Goal: Task Accomplishment & Management: Manage account settings

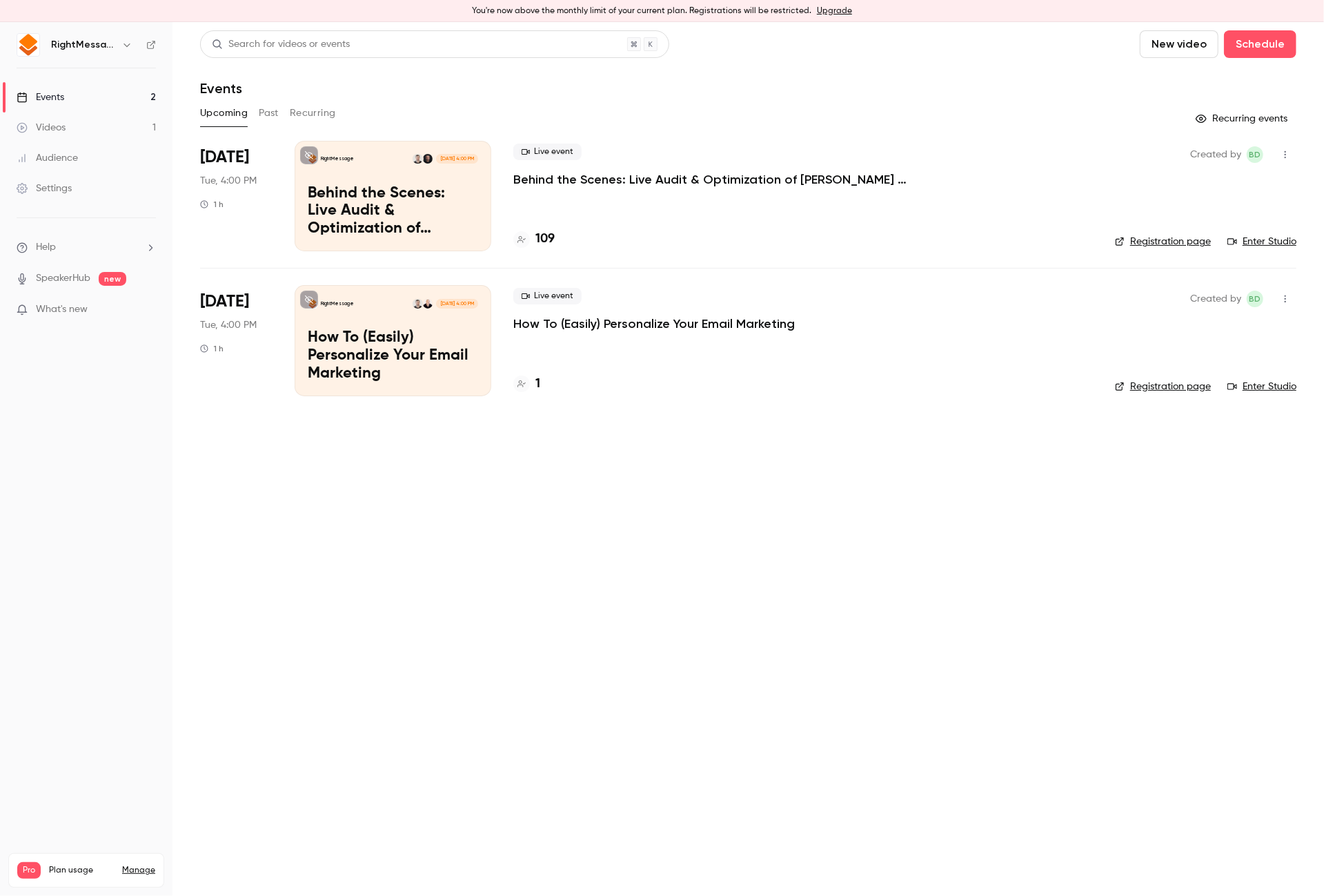
click at [641, 177] on p "Behind the Scenes: Live Audit & Optimization of [PERSON_NAME] Email Personaliza…" at bounding box center [720, 179] width 414 height 17
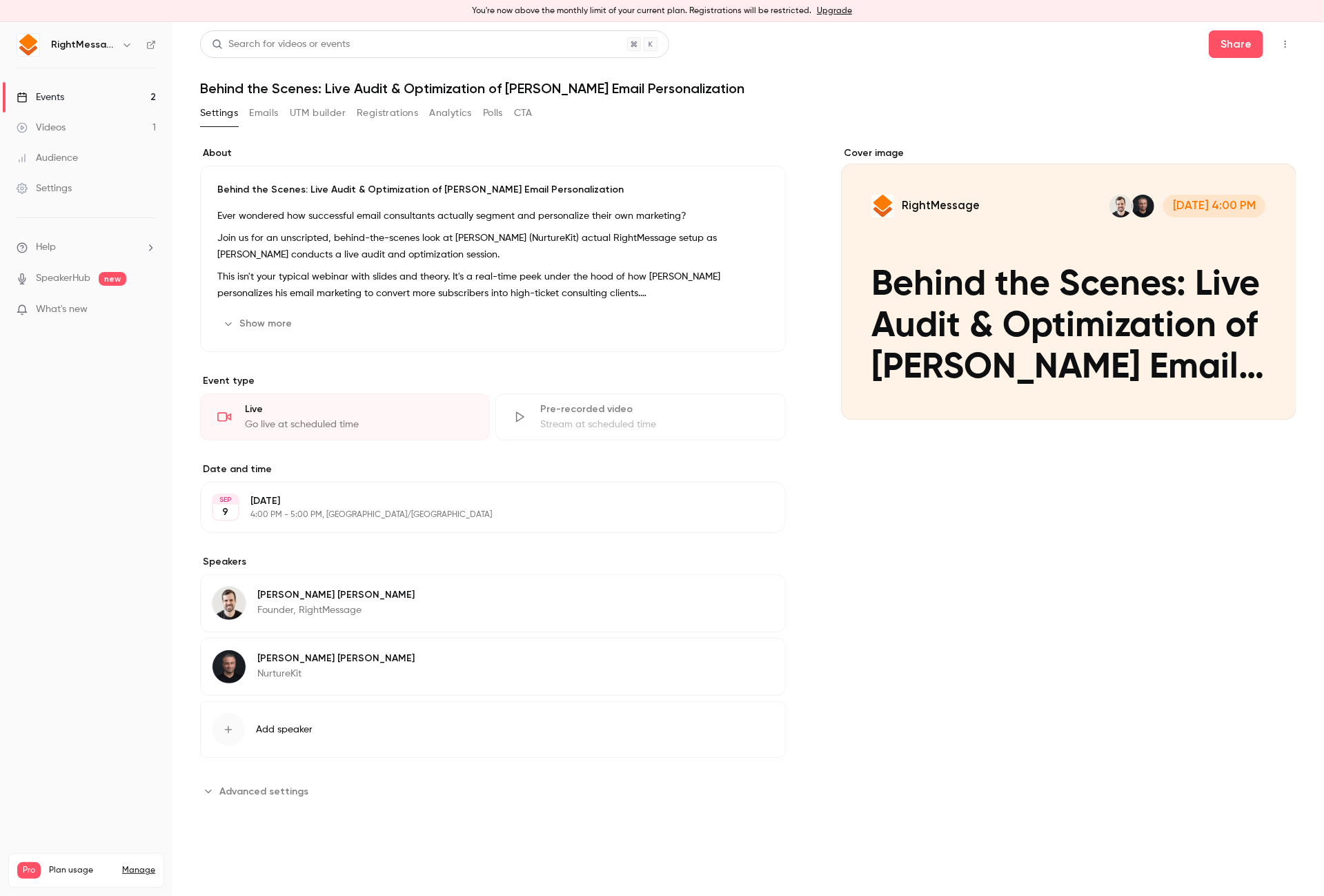
click at [374, 114] on button "Registrations" at bounding box center [388, 113] width 61 height 22
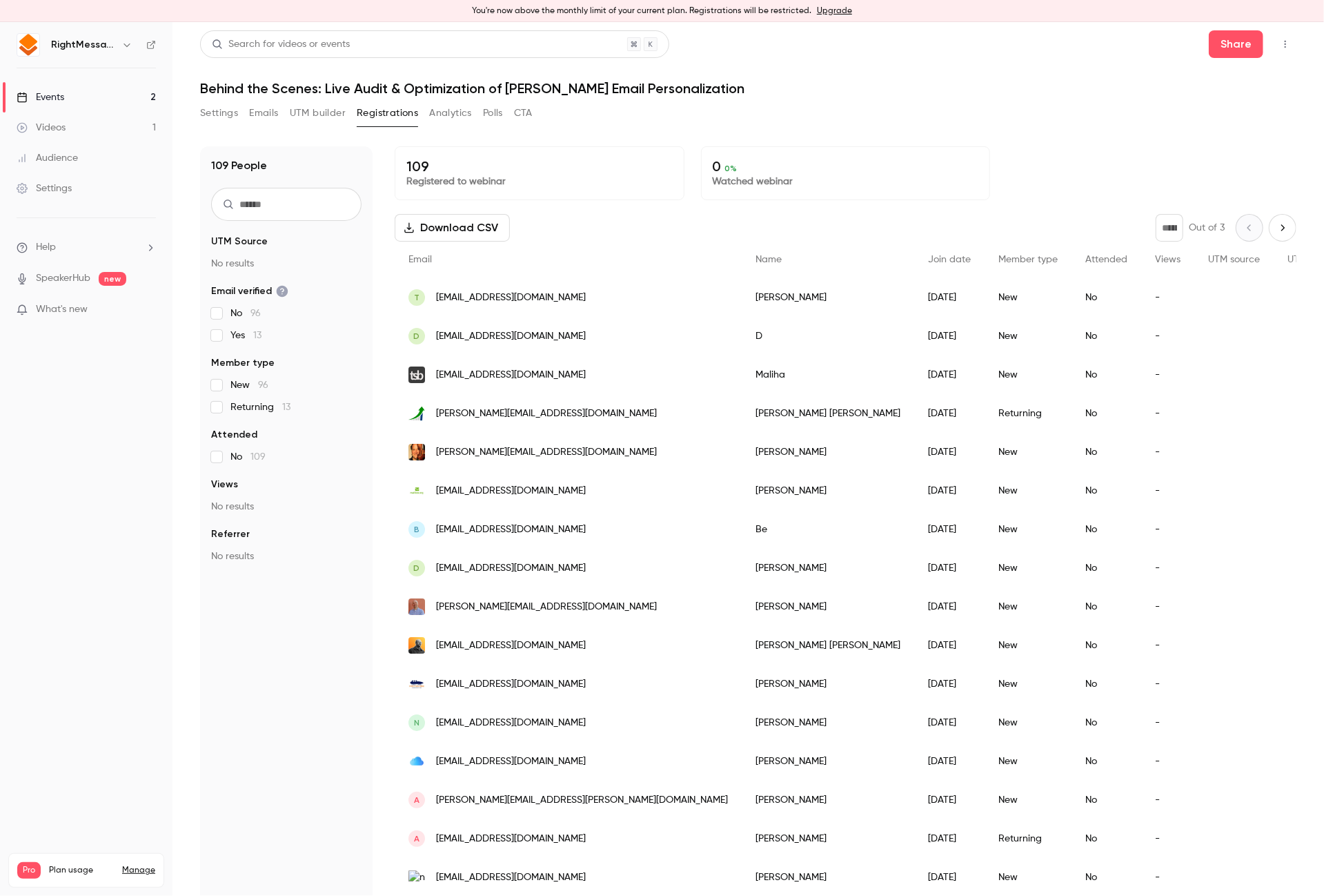
click at [319, 119] on button "UTM builder" at bounding box center [318, 113] width 56 height 22
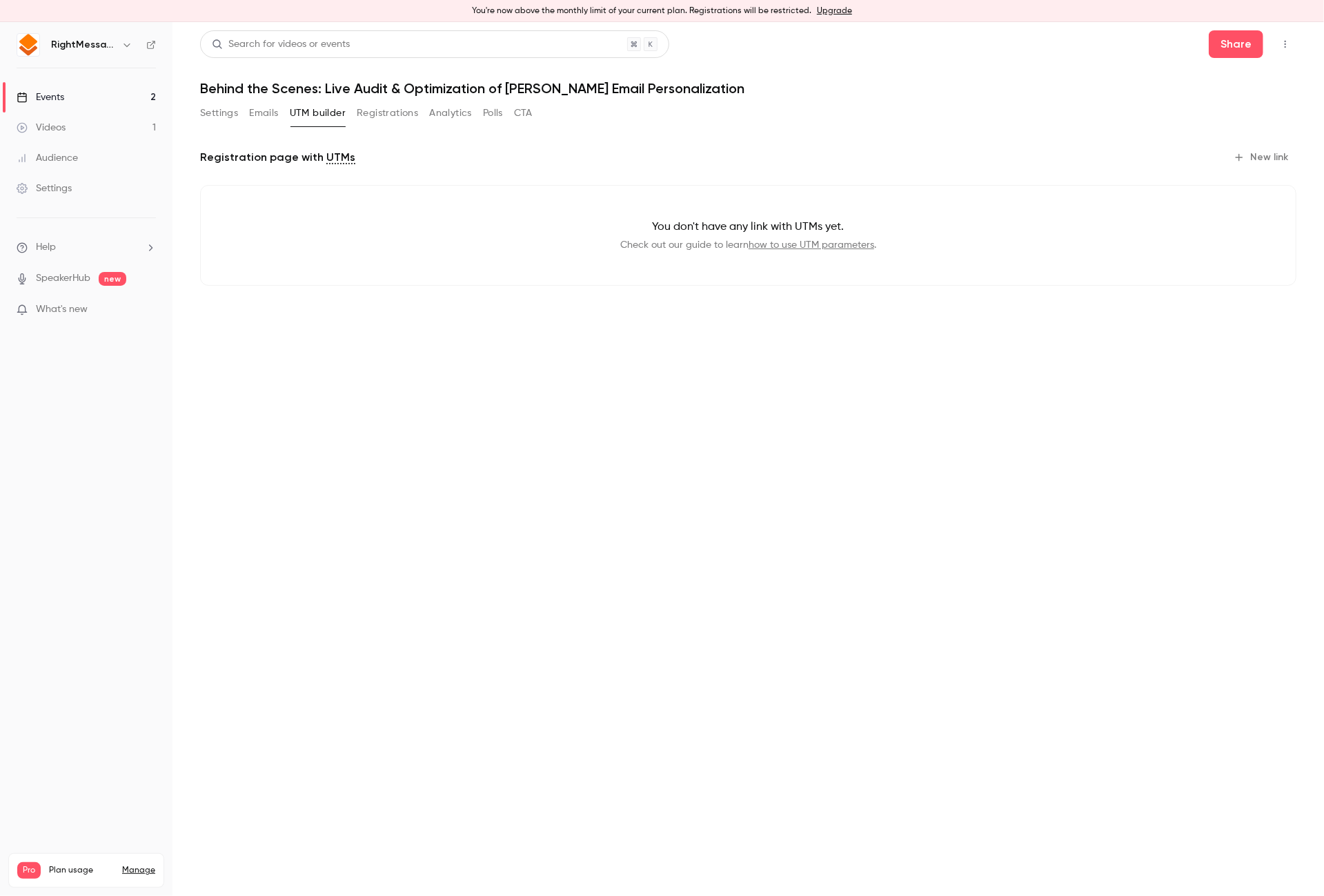
click at [273, 116] on button "Emails" at bounding box center [264, 113] width 29 height 22
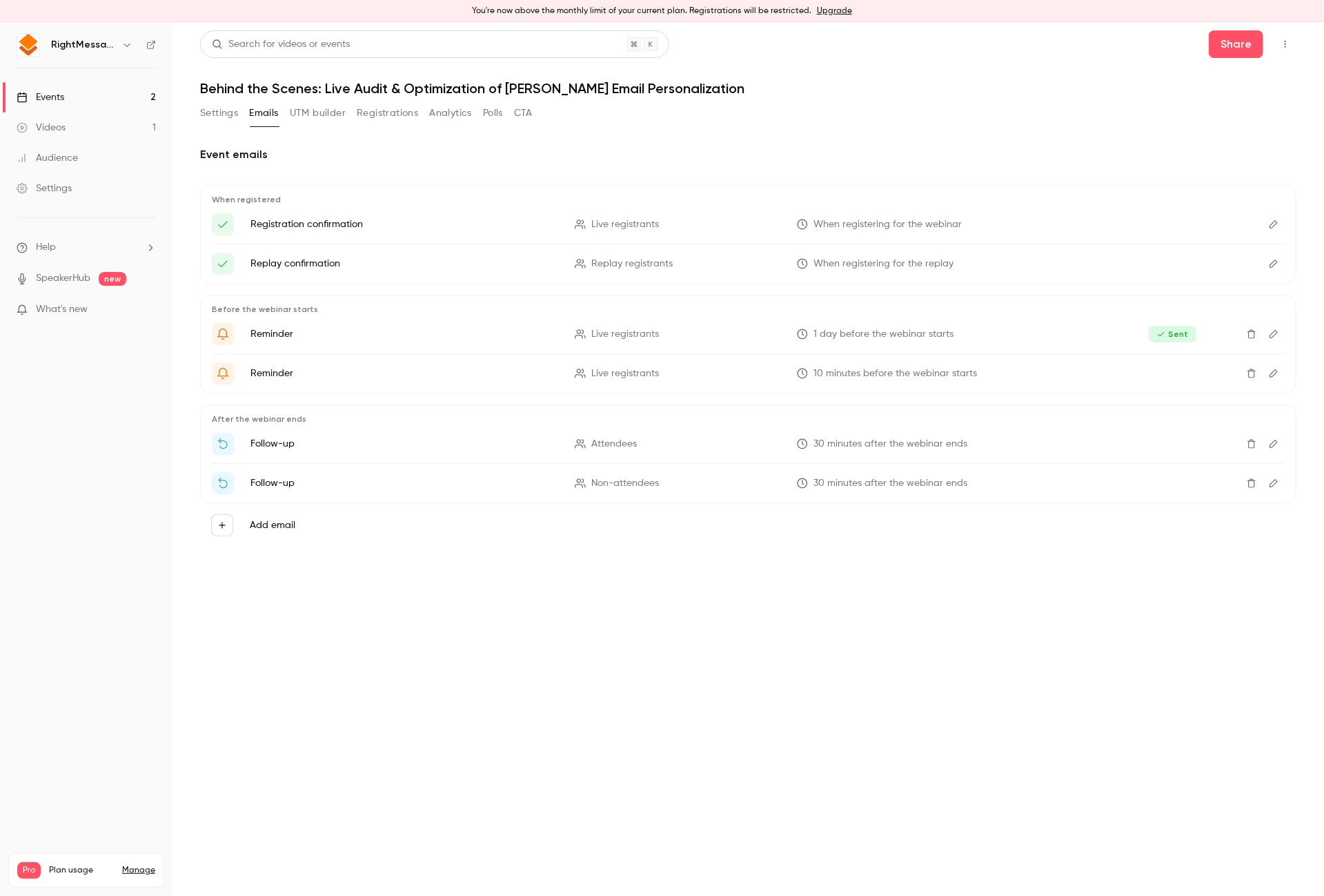
click at [235, 111] on button "Settings" at bounding box center [219, 113] width 38 height 22
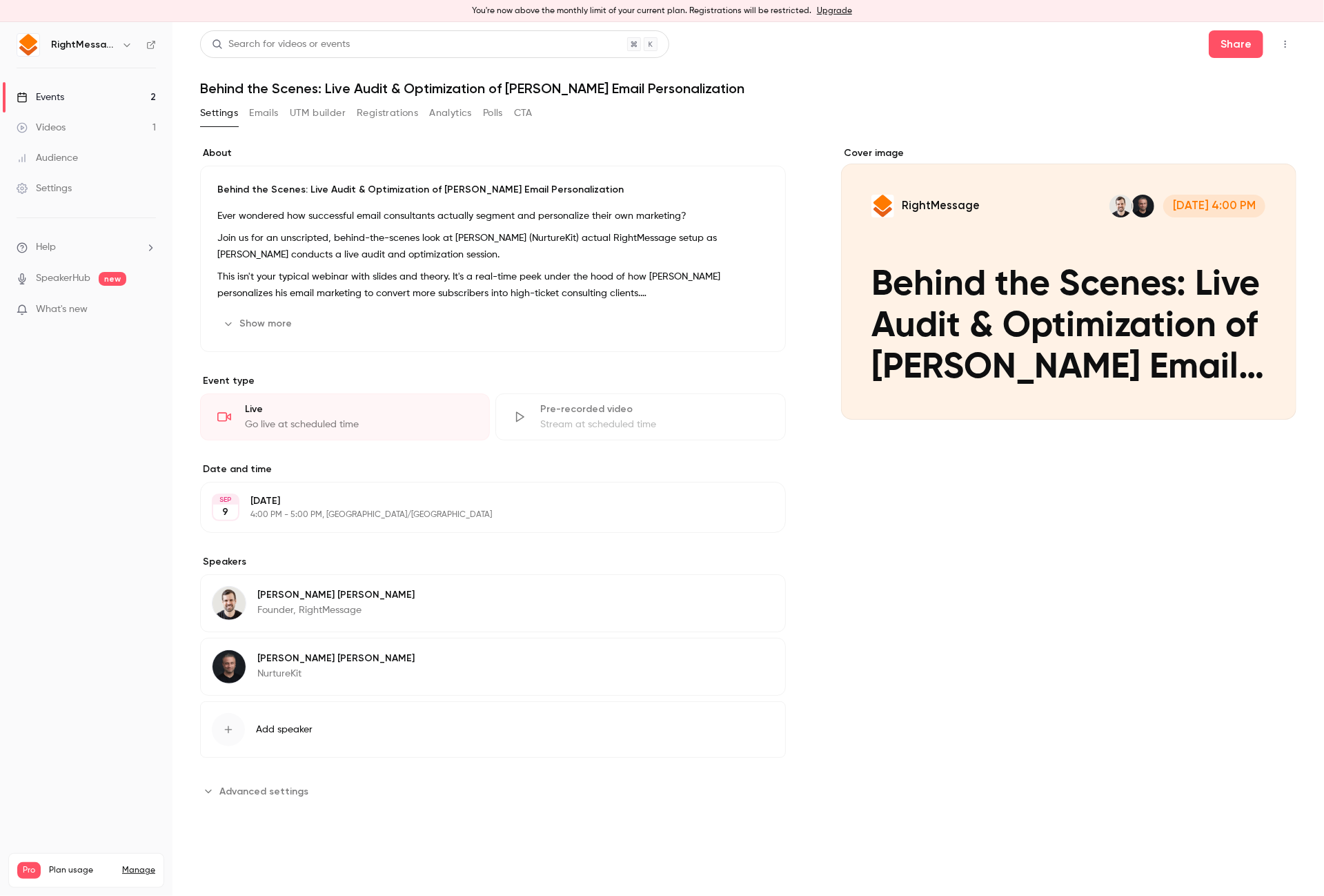
click at [796, 516] on div "About Behind the Scenes: Live Audit & Optimization of [PERSON_NAME] Email Perso…" at bounding box center [748, 474] width 1097 height 655
